Goal: Transaction & Acquisition: Purchase product/service

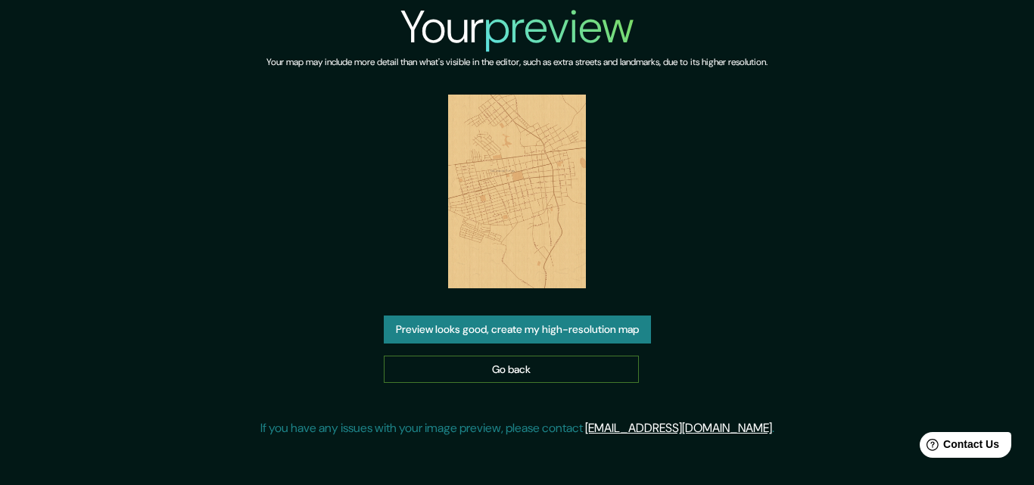
click at [471, 361] on link "Go back" at bounding box center [511, 370] width 255 height 28
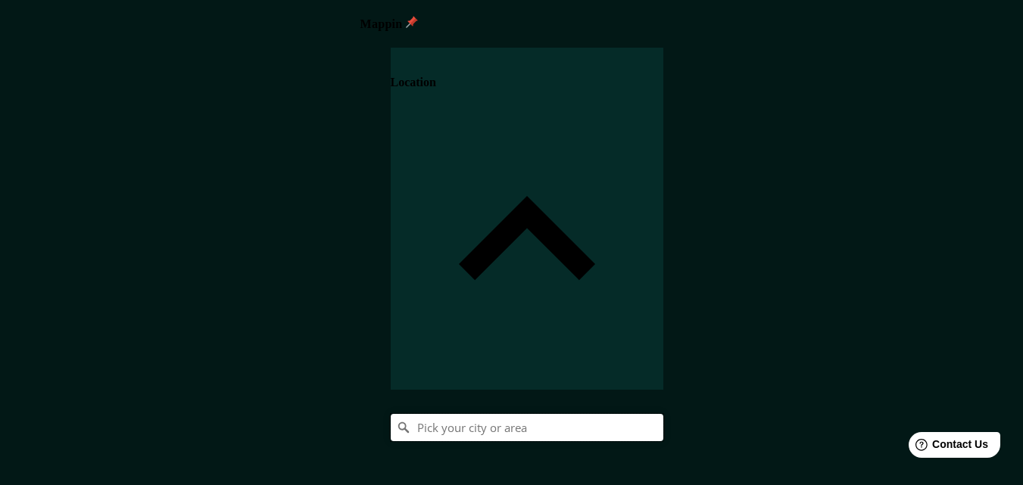
click at [663, 414] on input "Pick your city or area" at bounding box center [527, 427] width 273 height 27
click at [663, 414] on input "[GEOGRAPHIC_DATA][PERSON_NAME], [GEOGRAPHIC_DATA]" at bounding box center [527, 427] width 273 height 27
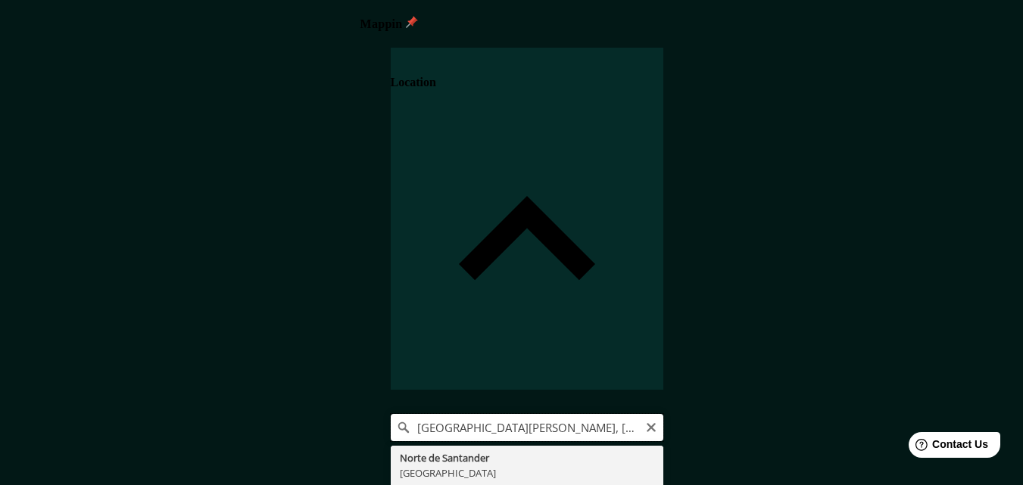
type input "[GEOGRAPHIC_DATA][PERSON_NAME], [GEOGRAPHIC_DATA]"
drag, startPoint x: 939, startPoint y: 158, endPoint x: 677, endPoint y: 167, distance: 261.3
type input "San [PERSON_NAME], [GEOGRAPHIC_DATA][PERSON_NAME], [GEOGRAPHIC_DATA]"
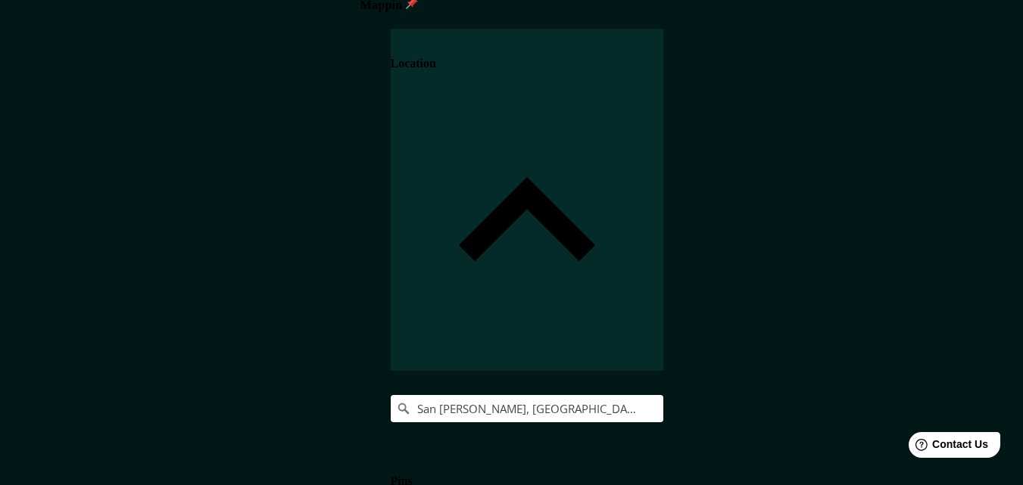
scroll to position [24, 0]
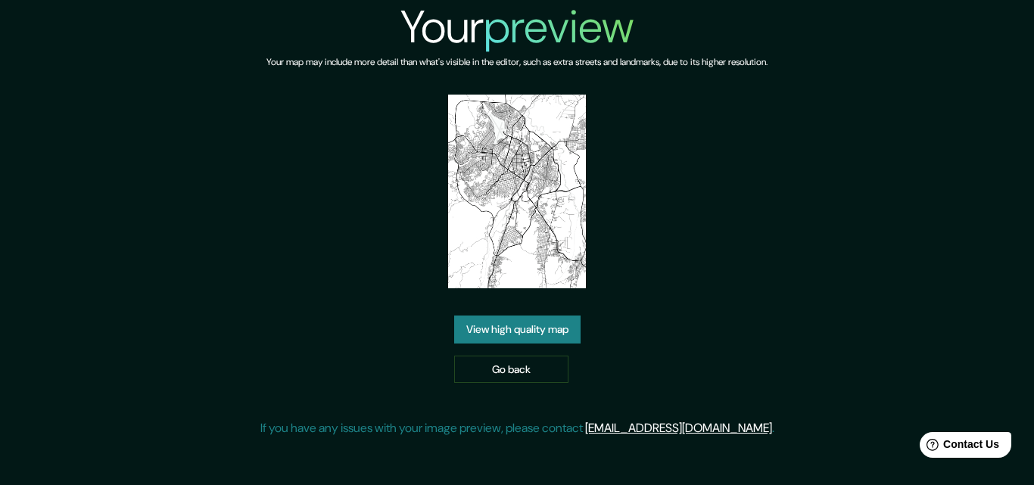
click at [536, 331] on link "View high quality map" at bounding box center [517, 330] width 126 height 28
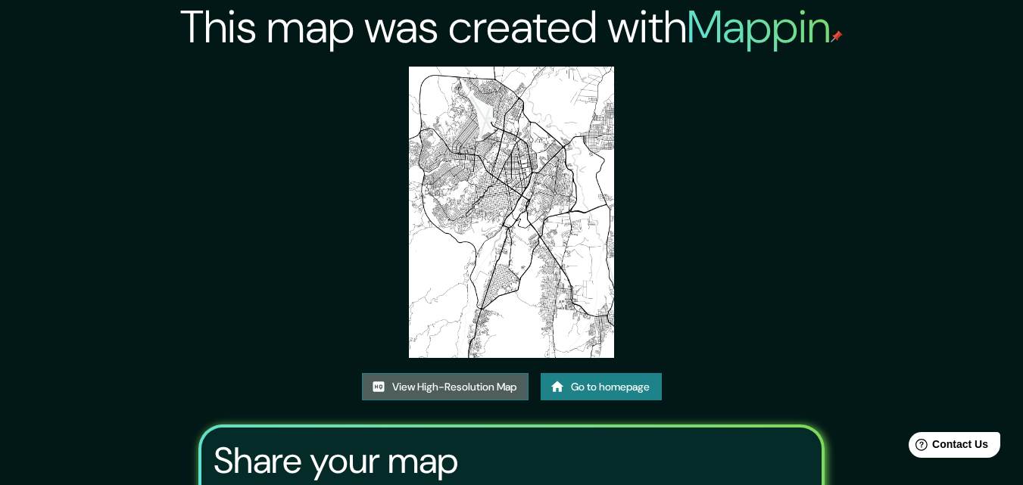
click at [491, 385] on link "View High-Resolution Map" at bounding box center [445, 387] width 167 height 28
